Goal: Task Accomplishment & Management: Use online tool/utility

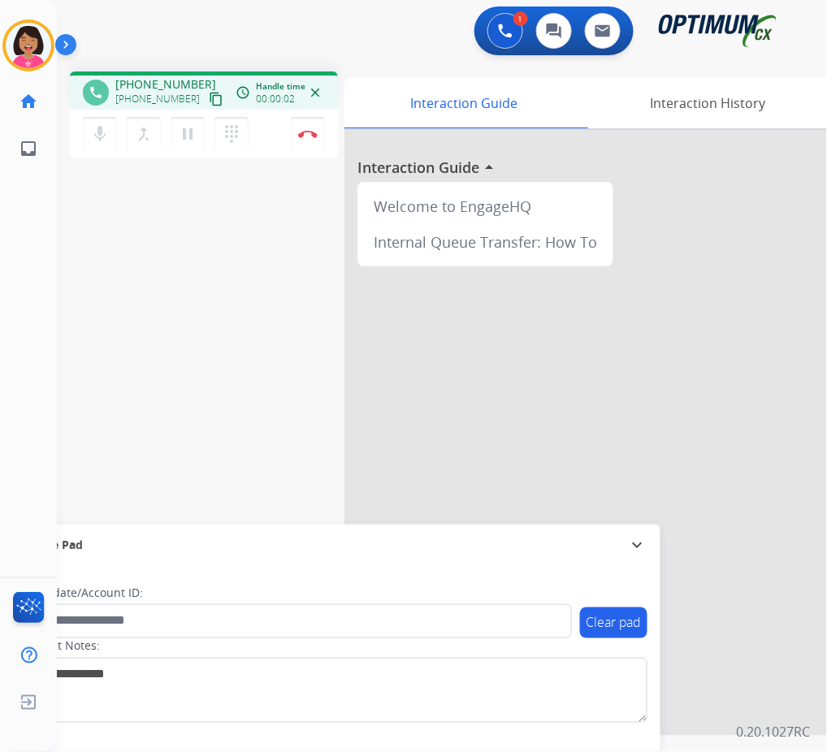
click at [209, 99] on mat-icon "content_copy" at bounding box center [216, 99] width 15 height 15
click at [92, 133] on mat-icon "mic" at bounding box center [99, 133] width 19 height 19
click at [94, 128] on mat-icon "mic_off" at bounding box center [99, 133] width 19 height 19
click at [102, 137] on mat-icon "mic" at bounding box center [99, 133] width 19 height 19
click at [93, 139] on mat-icon "mic_off" at bounding box center [99, 133] width 19 height 19
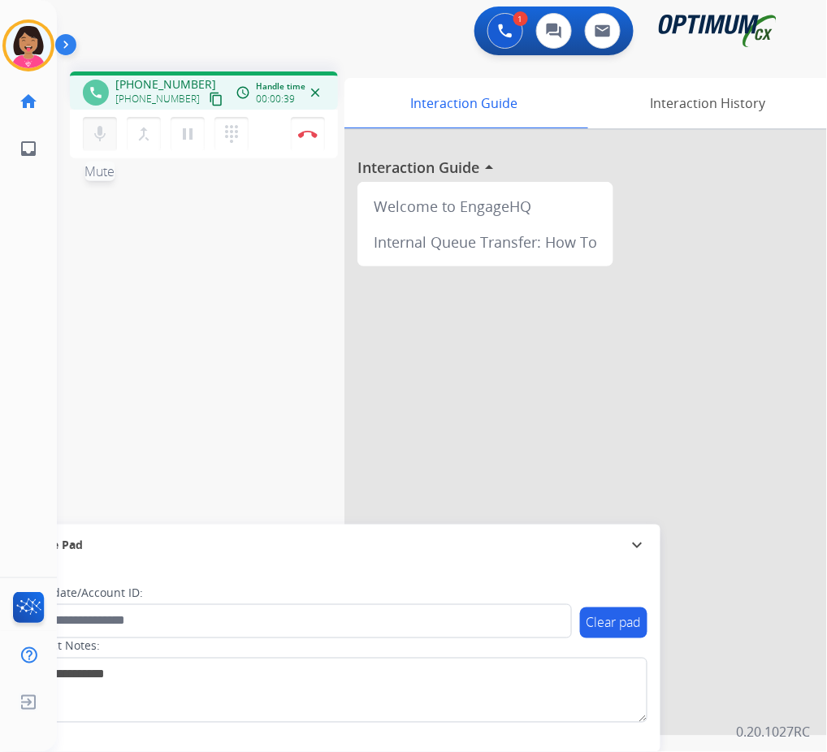
click at [96, 127] on mat-icon "mic" at bounding box center [99, 133] width 19 height 19
click at [84, 127] on button "mic_off Mute" at bounding box center [100, 134] width 34 height 34
click at [102, 137] on mat-icon "mic" at bounding box center [99, 133] width 19 height 19
click at [105, 129] on mat-icon "mic_off" at bounding box center [99, 133] width 19 height 19
click at [114, 141] on button "mic Mute" at bounding box center [100, 134] width 34 height 34
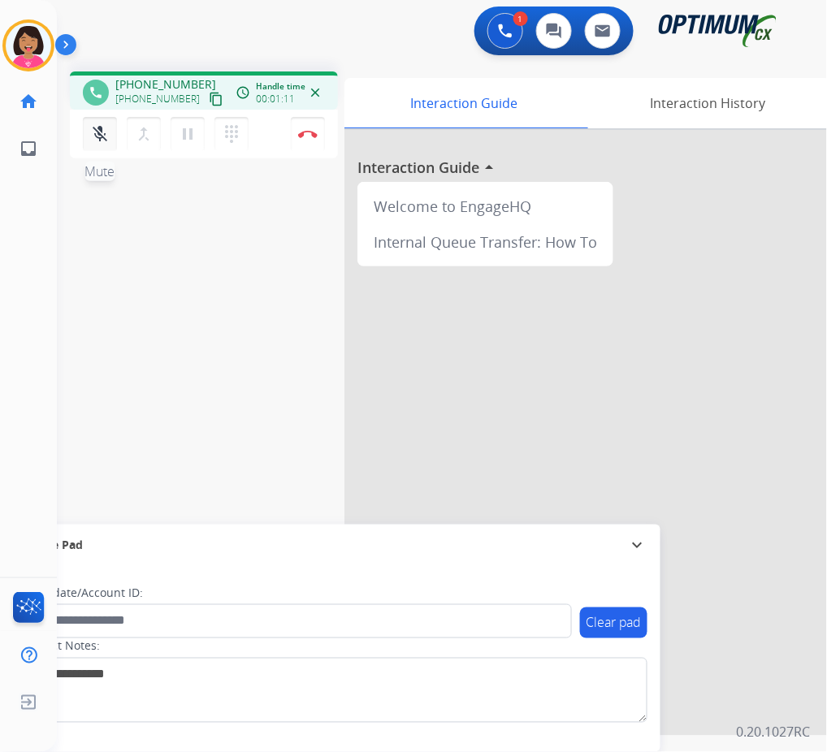
click at [106, 136] on mat-icon "mic_off" at bounding box center [99, 133] width 19 height 19
click at [89, 139] on button "mic Mute" at bounding box center [100, 134] width 34 height 34
click at [102, 136] on mat-icon "mic_off" at bounding box center [99, 133] width 19 height 19
drag, startPoint x: 422, startPoint y: 319, endPoint x: 287, endPoint y: 283, distance: 139.7
click at [287, 283] on div "phone [PHONE_NUMBER] [PHONE_NUMBER] content_copy access_time Call metrics Queue…" at bounding box center [422, 396] width 731 height 677
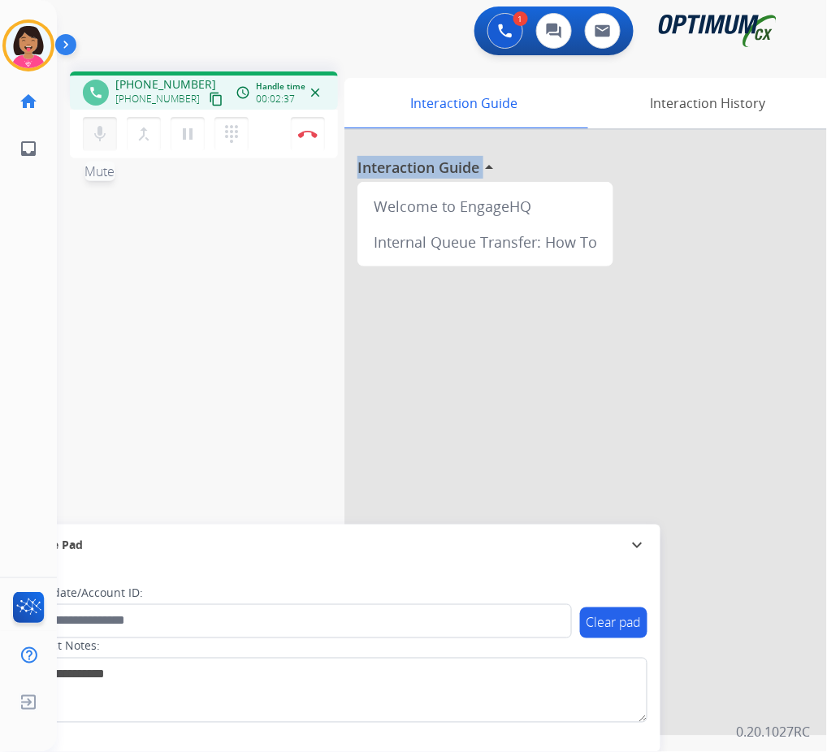
click at [93, 142] on button "mic Mute" at bounding box center [100, 134] width 34 height 34
click at [99, 136] on mat-icon "mic_off" at bounding box center [99, 133] width 19 height 19
click at [99, 136] on mat-icon "mic" at bounding box center [99, 133] width 19 height 19
click at [102, 136] on mat-icon "mic_off" at bounding box center [99, 133] width 19 height 19
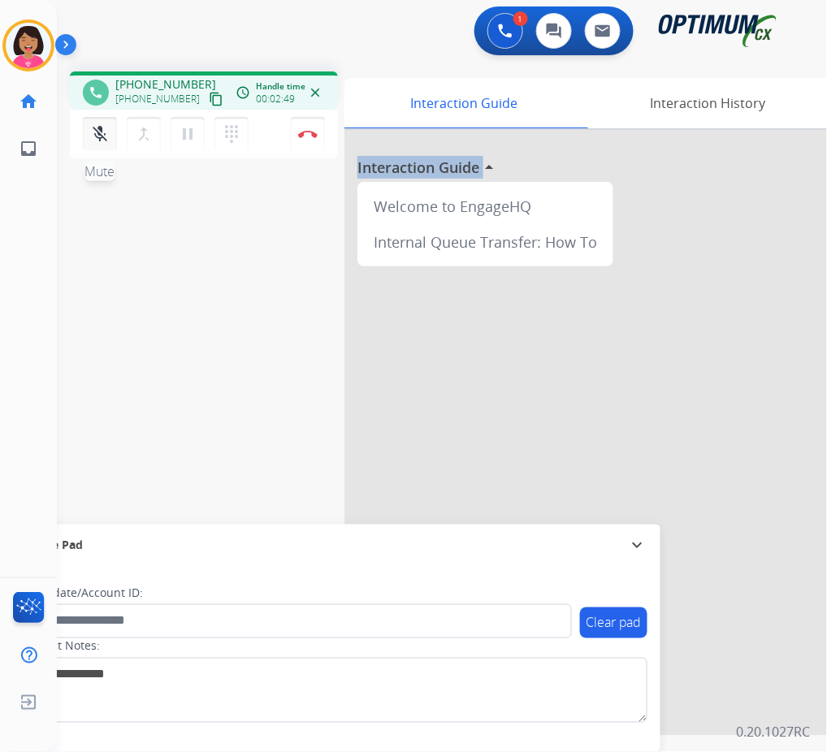
click at [102, 136] on mat-icon "mic_off" at bounding box center [99, 133] width 19 height 19
click at [102, 137] on mat-icon "mic" at bounding box center [99, 133] width 19 height 19
click at [102, 137] on mat-icon "mic_off" at bounding box center [99, 133] width 19 height 19
click at [102, 137] on mat-icon "mic" at bounding box center [99, 133] width 19 height 19
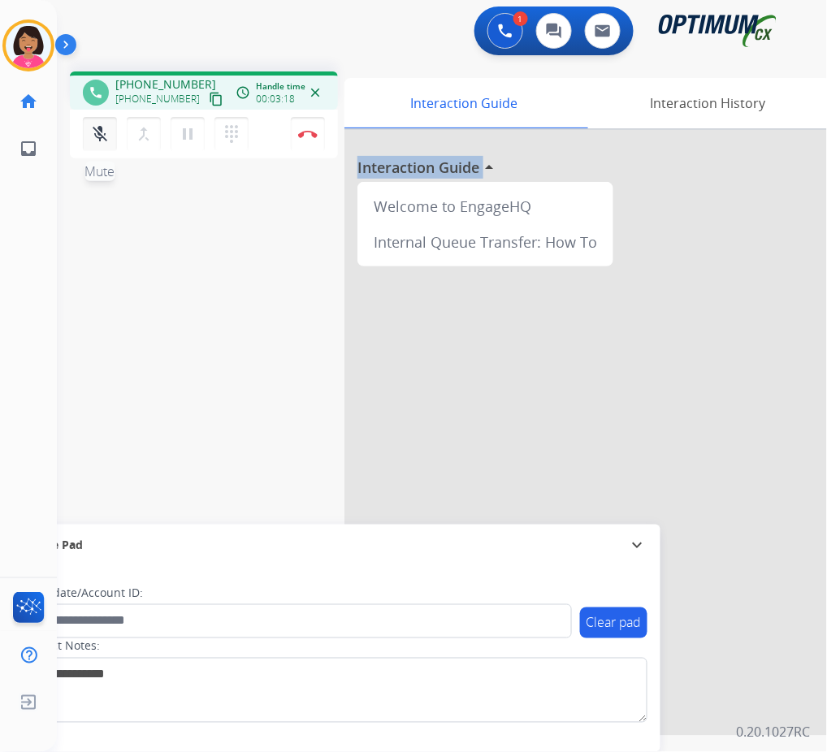
click at [102, 137] on mat-icon "mic_off" at bounding box center [99, 133] width 19 height 19
click at [102, 137] on mat-icon "mic" at bounding box center [99, 133] width 19 height 19
click at [102, 137] on mat-icon "mic_off" at bounding box center [99, 133] width 19 height 19
click at [102, 137] on mat-icon "mic" at bounding box center [99, 133] width 19 height 19
click at [96, 136] on mat-icon "mic_off" at bounding box center [99, 133] width 19 height 19
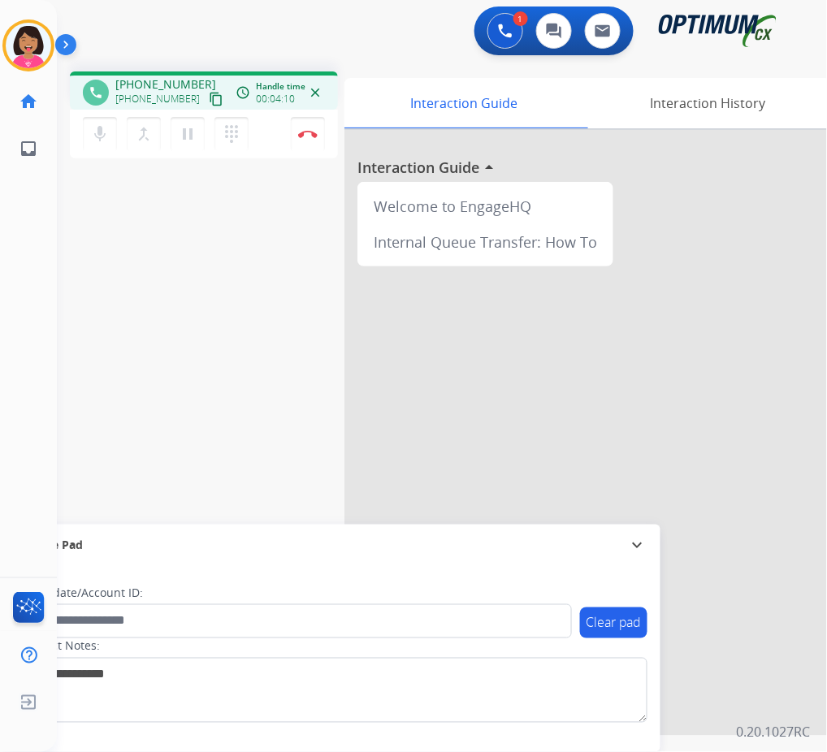
drag, startPoint x: 96, startPoint y: 136, endPoint x: 49, endPoint y: 245, distance: 118.6
click at [49, 245] on div "Del Busy Edit Avatar Agent: [PERSON_NAME] Profile: OCX Training home Home Home …" at bounding box center [28, 376] width 57 height 752
click at [314, 128] on button "Disconnect" at bounding box center [308, 134] width 34 height 34
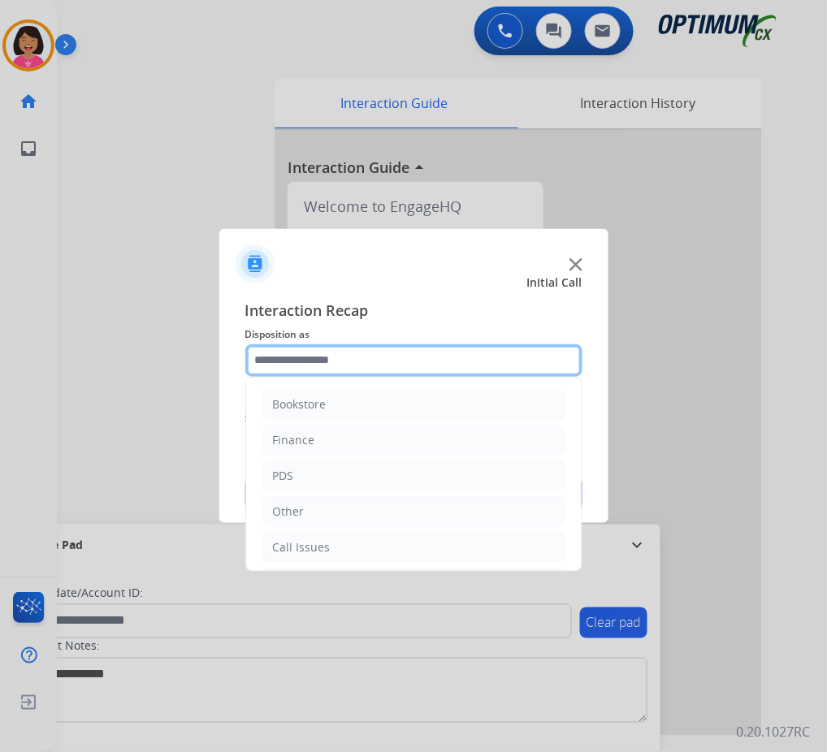
click at [331, 364] on input "text" at bounding box center [413, 360] width 337 height 32
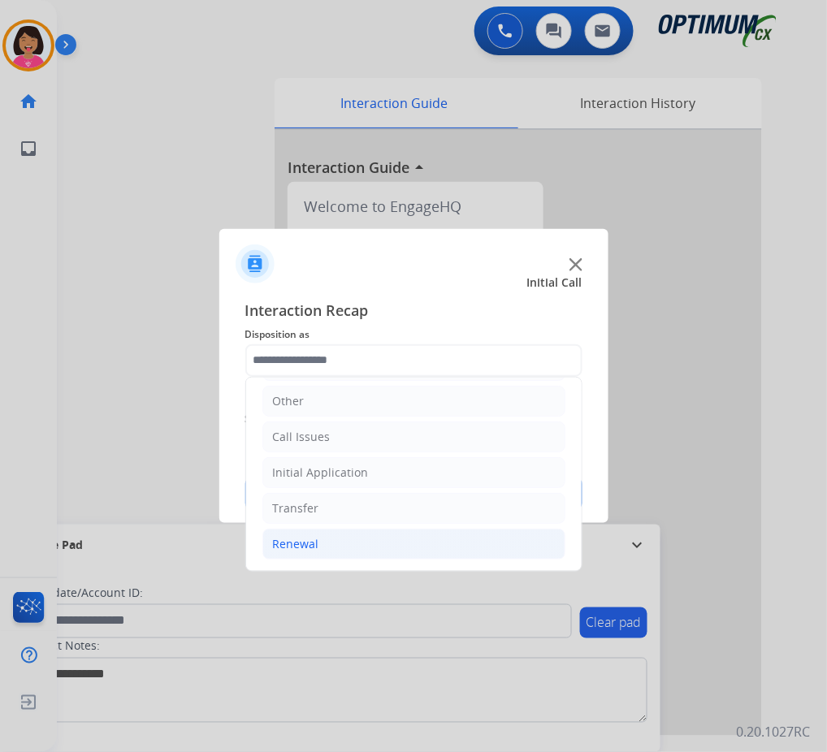
click at [405, 534] on li "Renewal" at bounding box center [413, 544] width 303 height 31
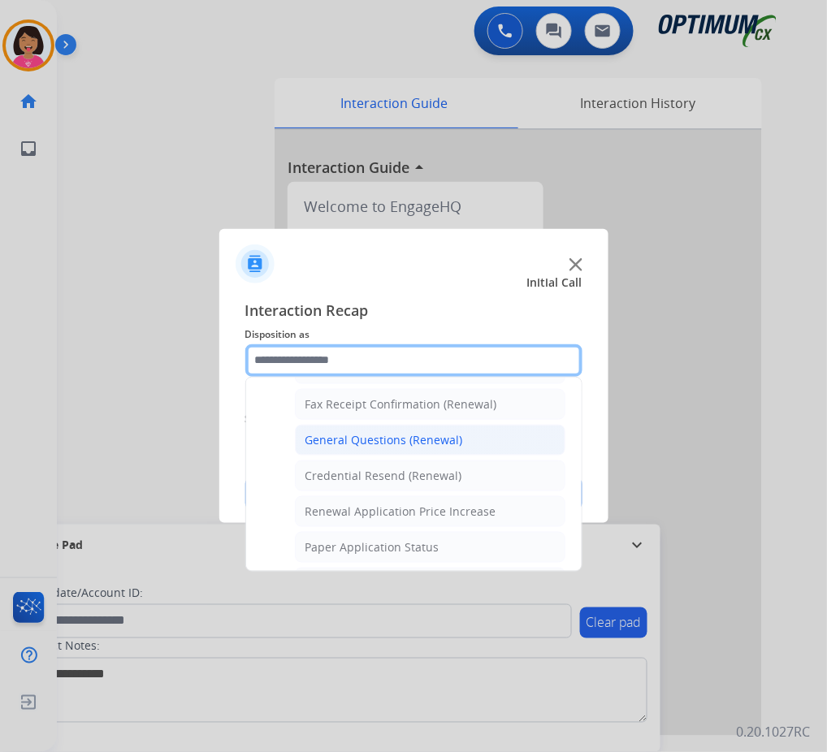
scroll to position [443, 0]
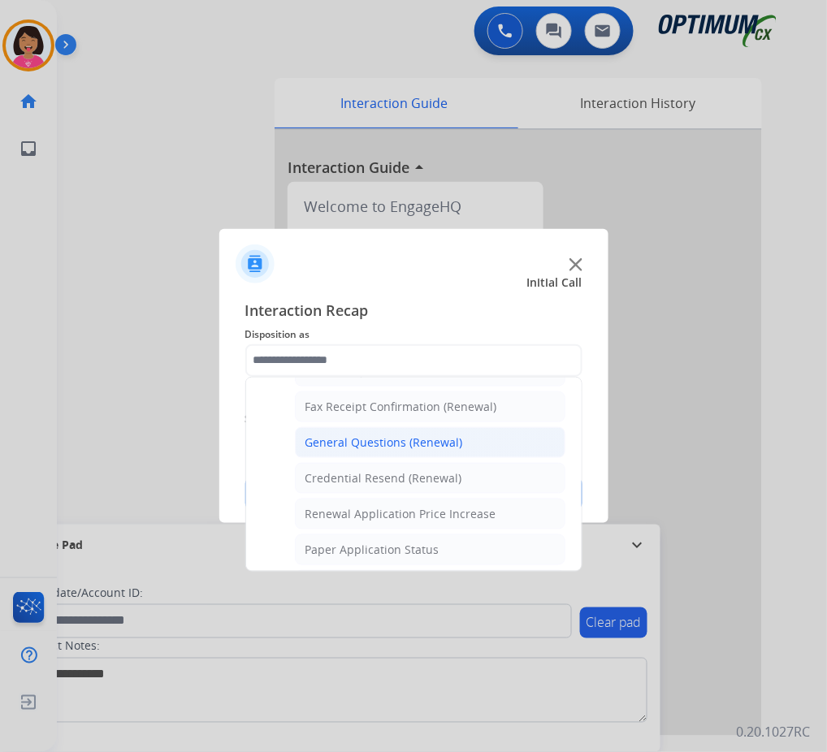
click at [427, 433] on li "General Questions (Renewal)" at bounding box center [430, 442] width 270 height 31
type input "**********"
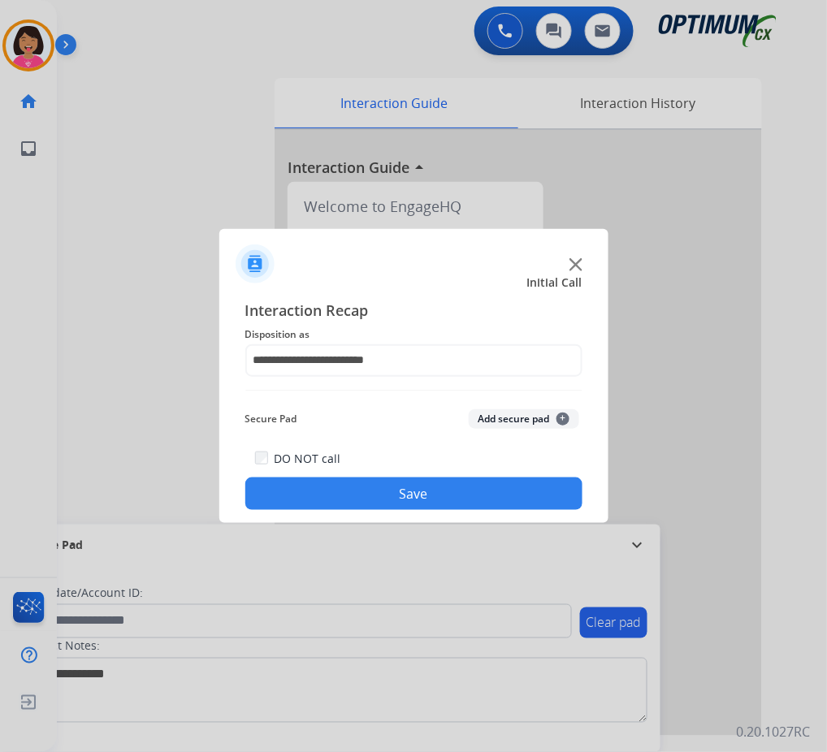
click at [456, 482] on button "Save" at bounding box center [413, 494] width 337 height 32
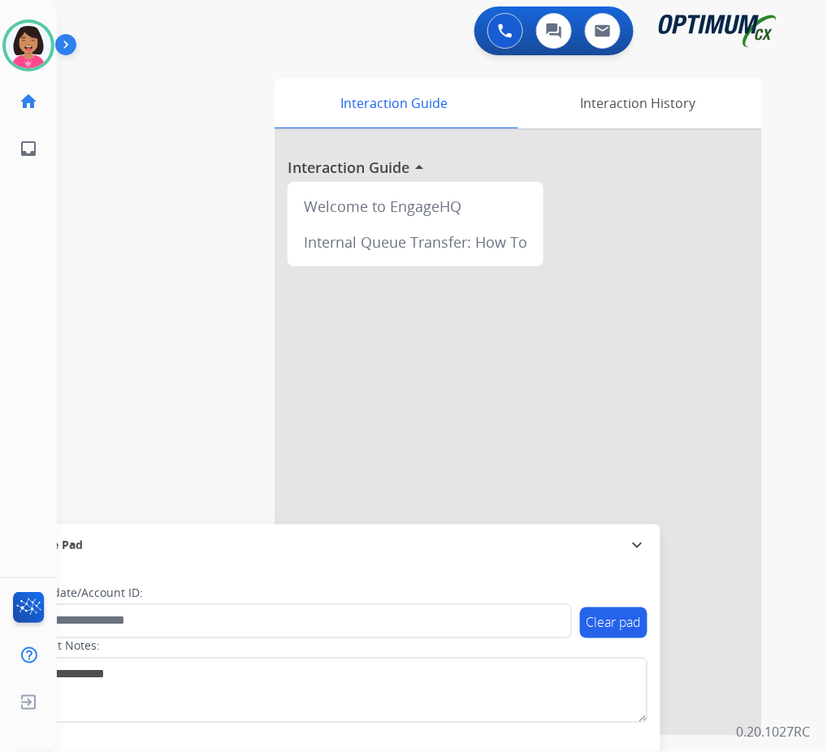
click at [46, 190] on div "Del Available Edit Avatar Agent: Del Routing Profile: OCX Training home Home Ho…" at bounding box center [28, 376] width 57 height 752
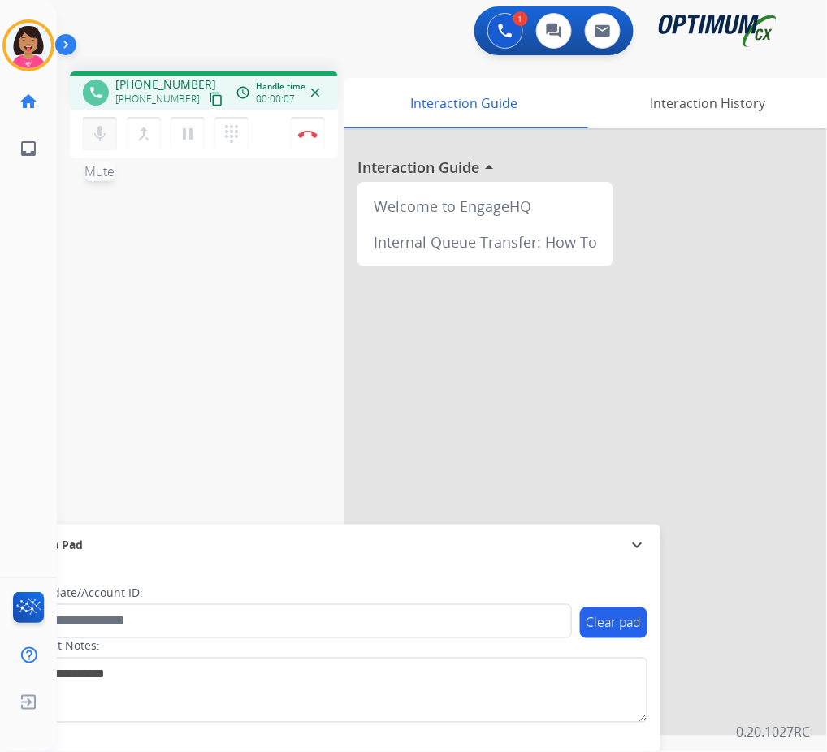
click at [87, 139] on button "mic Mute" at bounding box center [100, 134] width 34 height 34
click at [79, 147] on div "mic_off Mute merge_type Bridge pause Hold dialpad Dialpad Disconnect" at bounding box center [204, 134] width 268 height 49
click at [108, 127] on mat-icon "mic_off" at bounding box center [99, 133] width 19 height 19
click at [206, 101] on button "content_copy" at bounding box center [215, 98] width 19 height 19
click at [69, 174] on div "phone [PHONE_NUMBER] [PHONE_NUMBER] content_copy access_time Call metrics Queue…" at bounding box center [422, 396] width 731 height 677
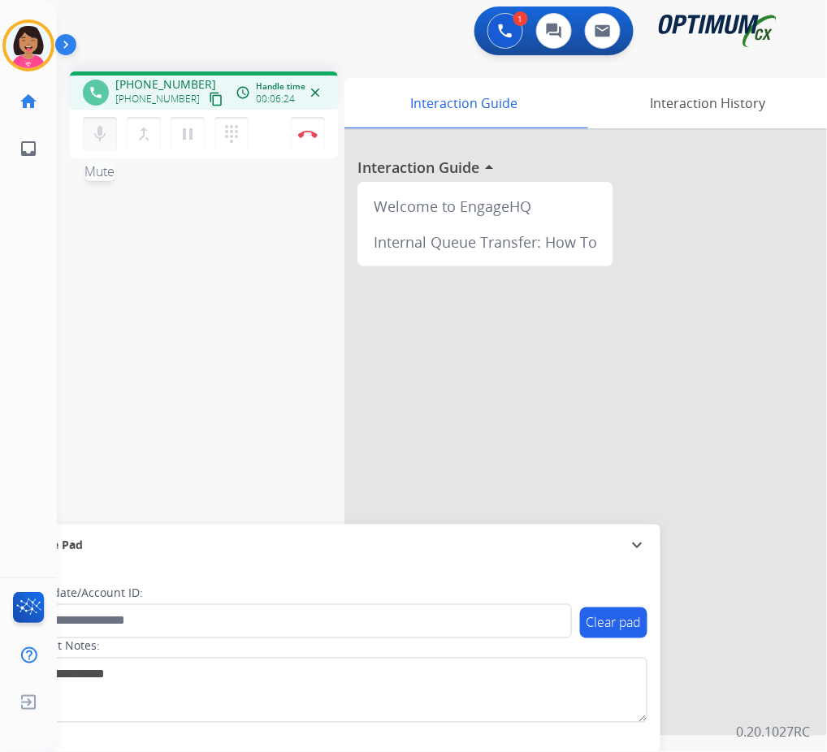
click at [93, 131] on mat-icon "mic" at bounding box center [99, 133] width 19 height 19
click at [97, 133] on mat-icon "mic_off" at bounding box center [99, 133] width 19 height 19
click at [305, 130] on img at bounding box center [307, 134] width 19 height 8
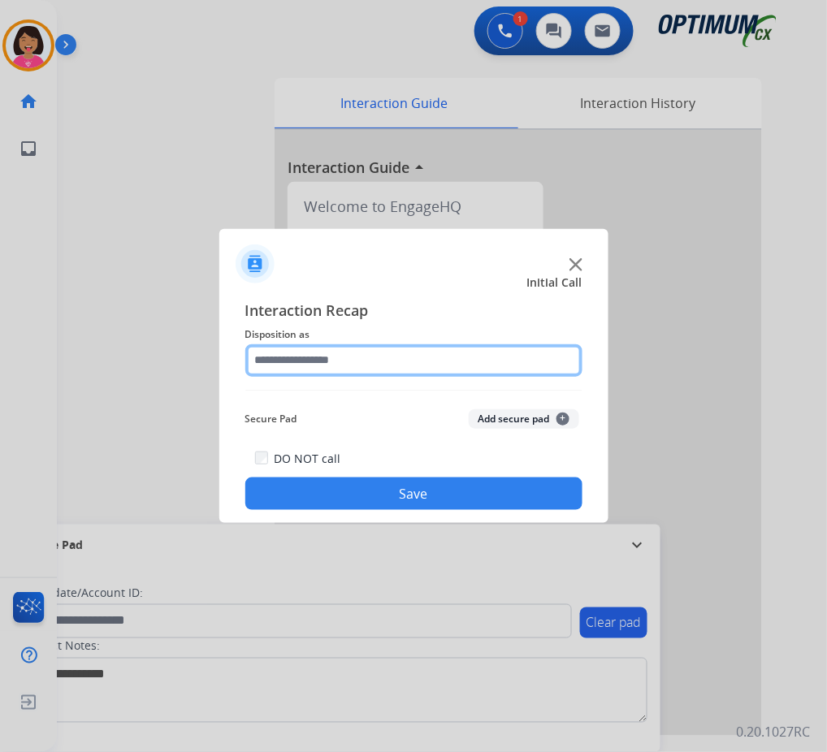
click at [289, 356] on input "text" at bounding box center [413, 360] width 337 height 32
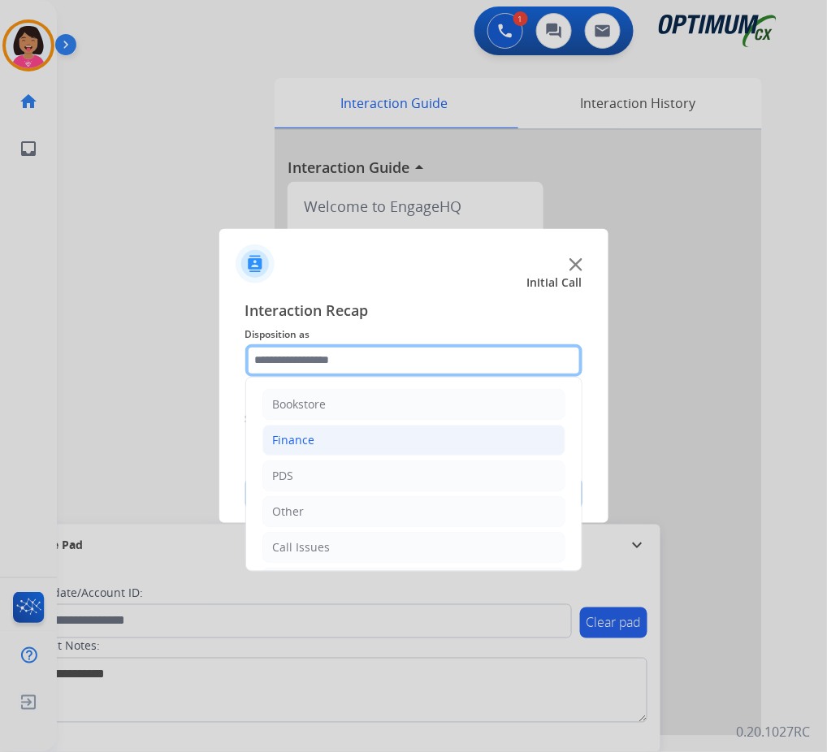
scroll to position [111, 0]
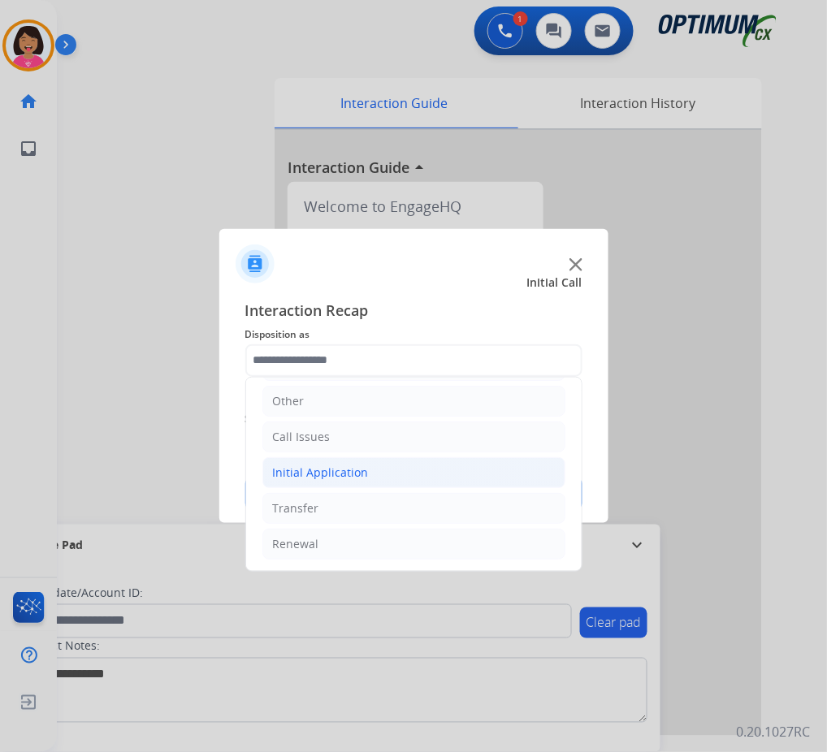
click at [323, 473] on div "Initial Application" at bounding box center [321, 473] width 96 height 16
click at [330, 510] on div "Credential Resend (Initial application)" at bounding box center [408, 508] width 206 height 16
type input "**********"
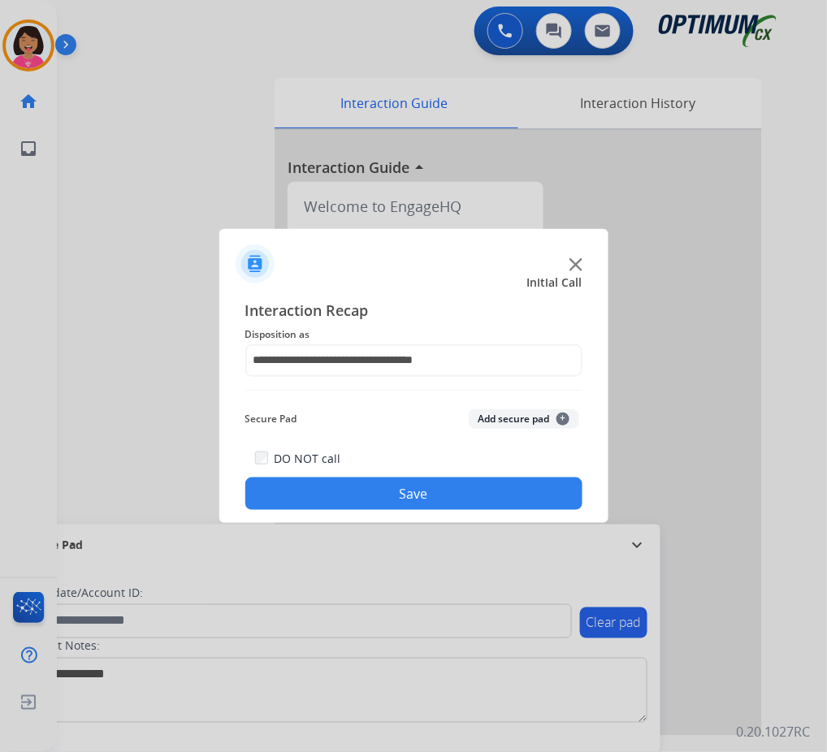
click at [330, 510] on div "DO NOT call Save" at bounding box center [413, 479] width 337 height 62
click at [342, 487] on button "Save" at bounding box center [413, 494] width 337 height 32
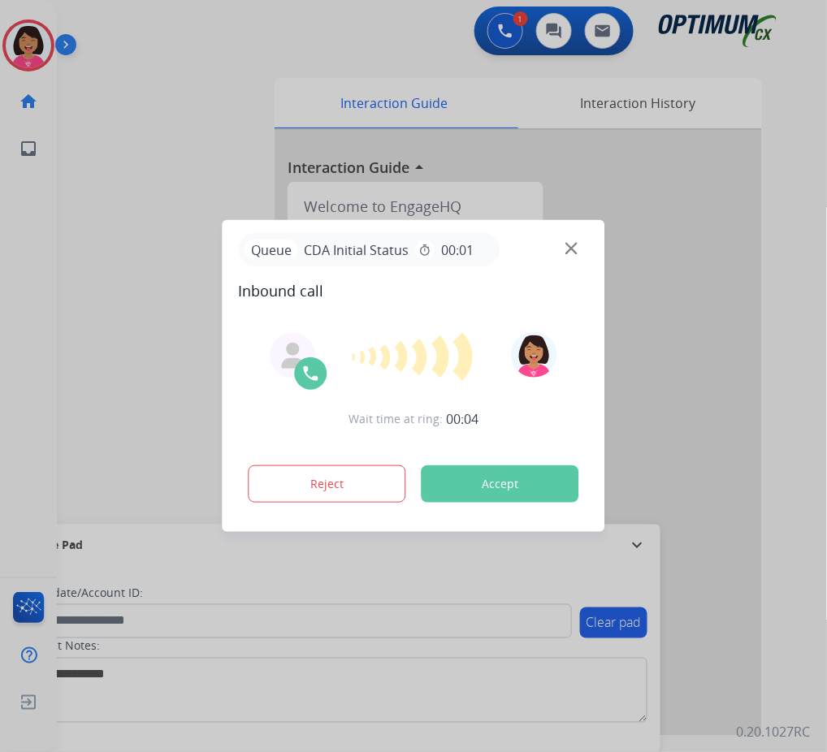
click at [573, 252] on img at bounding box center [571, 249] width 12 height 12
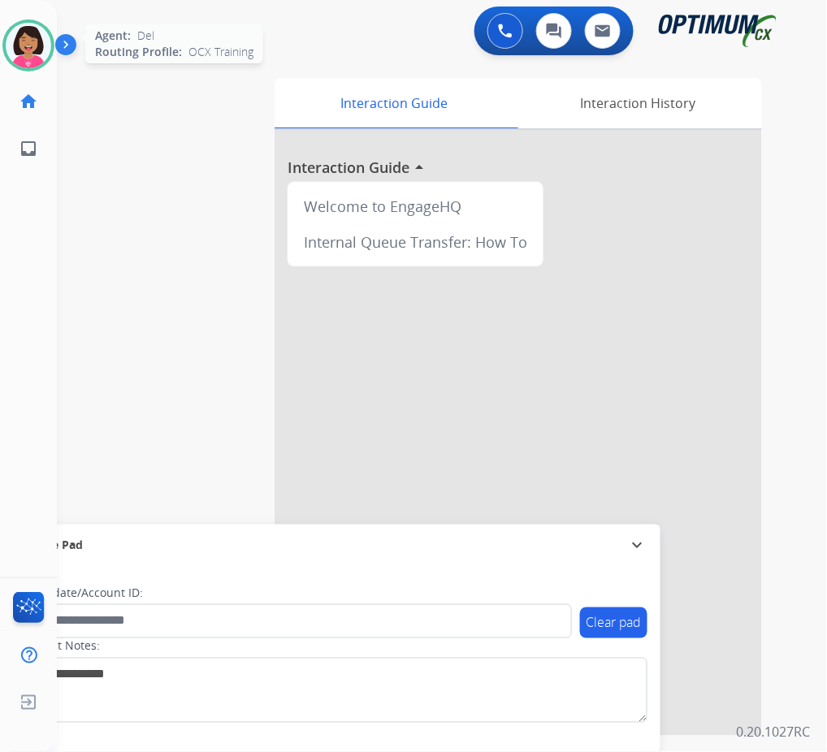
click at [47, 38] on img at bounding box center [28, 45] width 45 height 45
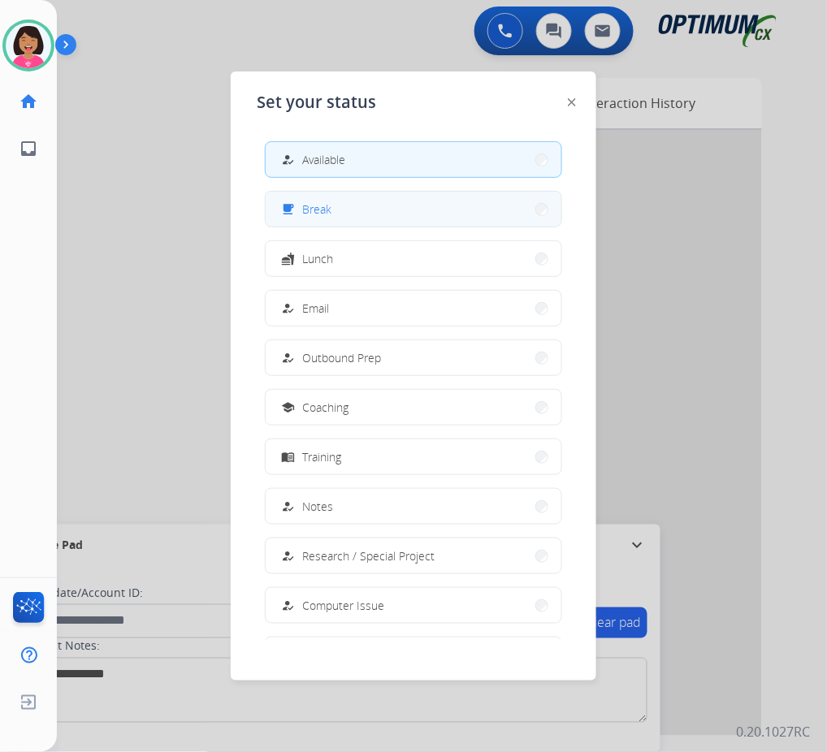
click at [305, 226] on div "free_breakfast Break" at bounding box center [413, 209] width 297 height 37
click at [387, 214] on button "free_breakfast Break" at bounding box center [414, 209] width 296 height 35
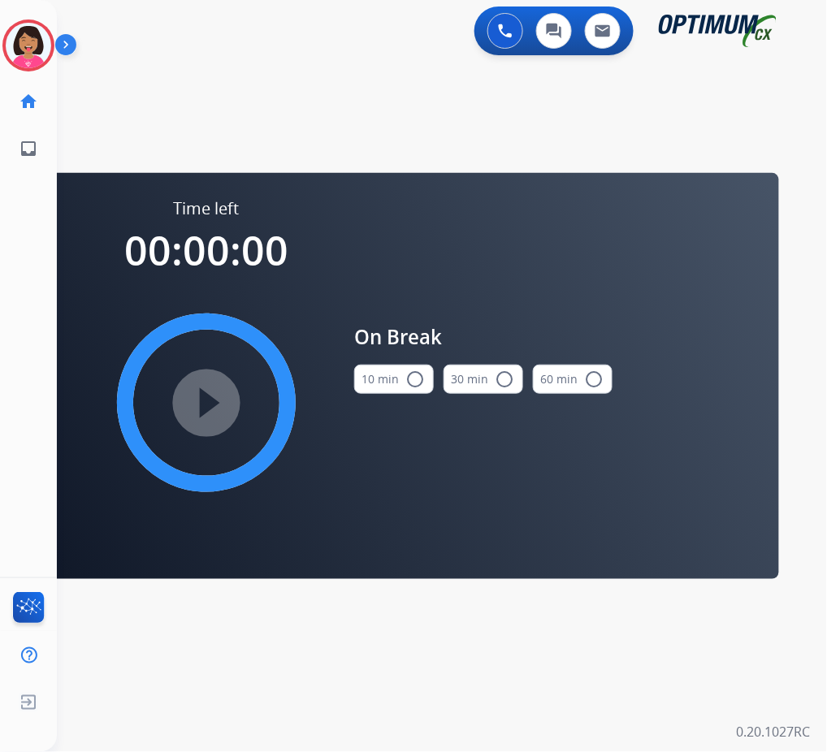
click at [375, 381] on button "10 min radio_button_unchecked" at bounding box center [394, 379] width 80 height 29
click at [210, 394] on mat-icon "play_circle_filled" at bounding box center [206, 402] width 19 height 19
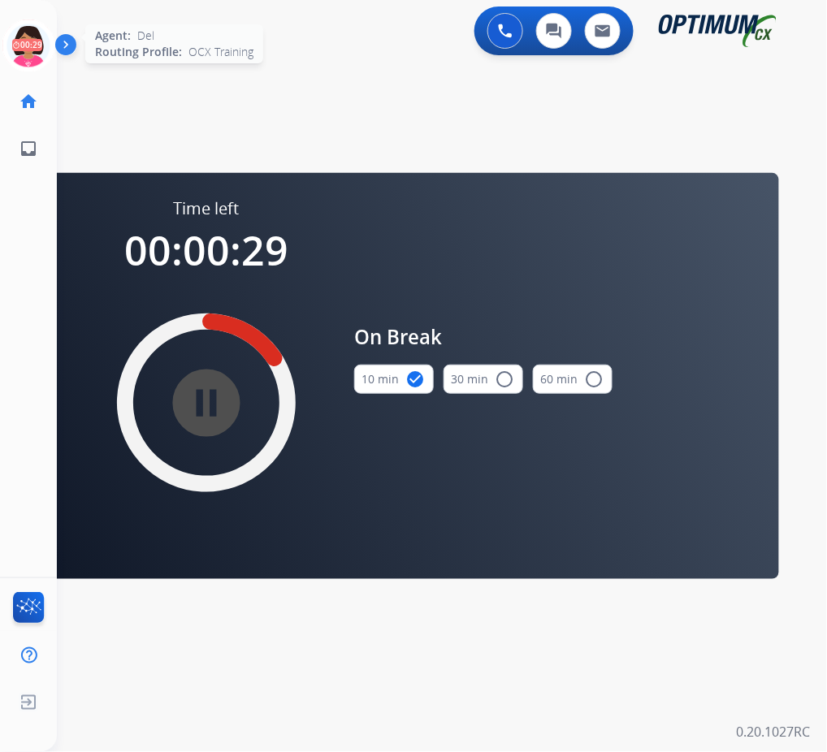
click at [28, 38] on icon at bounding box center [28, 45] width 53 height 53
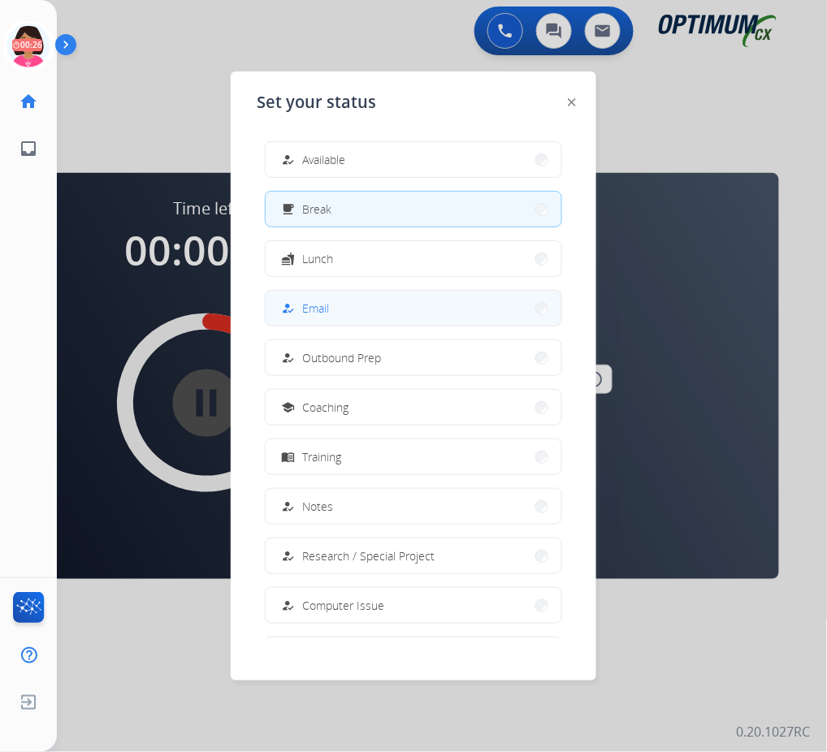
click at [307, 299] on div "how_to_reg Email" at bounding box center [304, 308] width 50 height 19
